Goal: Information Seeking & Learning: Understand process/instructions

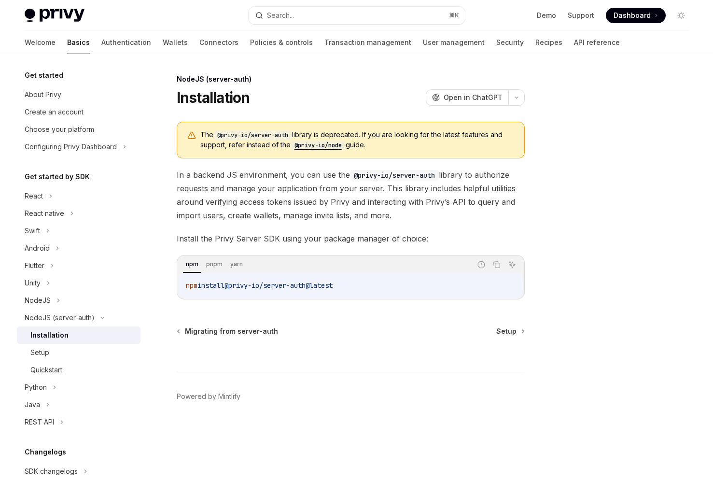
click at [319, 146] on code "@privy-io/node" at bounding box center [318, 146] width 55 height 10
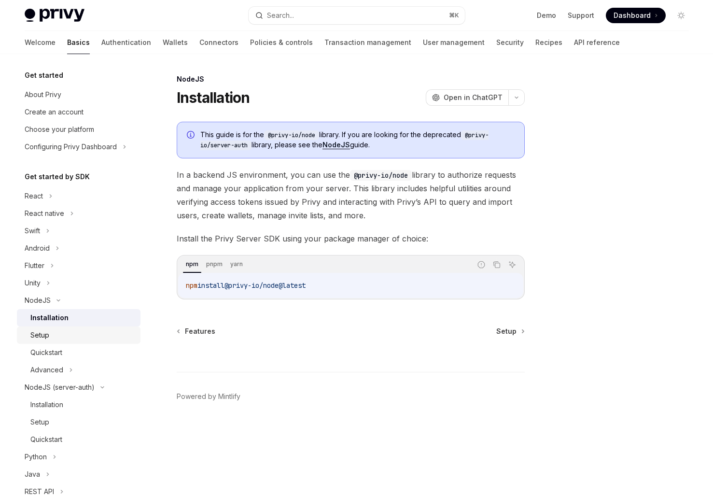
click at [60, 340] on div "Setup" at bounding box center [82, 335] width 104 height 12
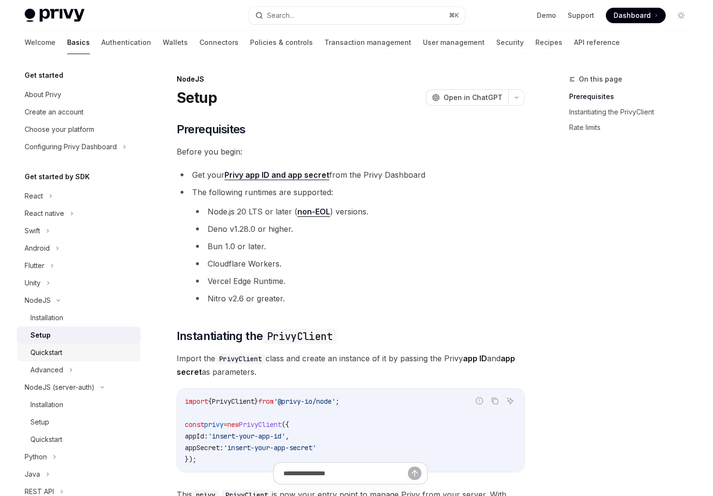
click at [61, 356] on div "Quickstart" at bounding box center [46, 353] width 32 height 12
type textarea "*"
